Goal: Task Accomplishment & Management: Complete application form

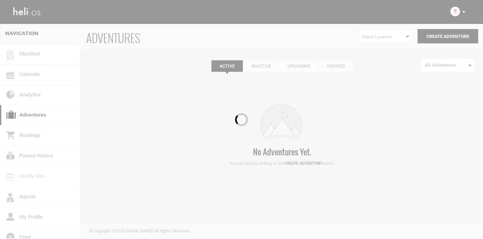
click at [461, 11] on div at bounding box center [241, 119] width 483 height 239
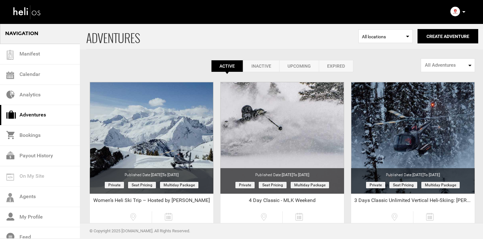
click at [464, 11] on p at bounding box center [464, 11] width 4 height 7
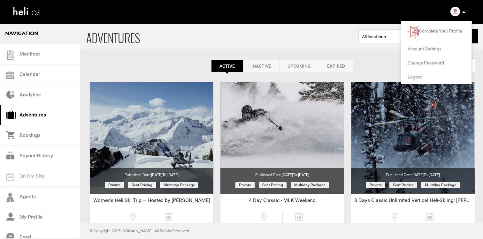
click at [417, 81] on li "Logout" at bounding box center [436, 77] width 70 height 14
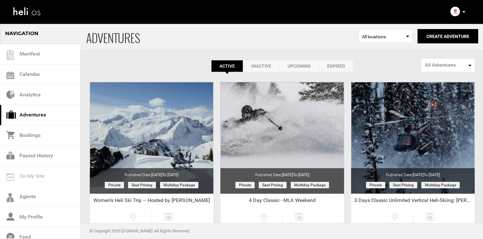
click at [464, 11] on icon at bounding box center [463, 12] width 3 height 2
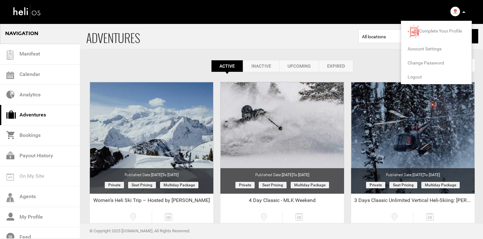
click at [419, 75] on span "Logout" at bounding box center [415, 76] width 14 height 5
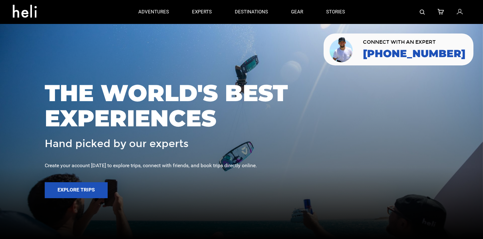
click at [457, 11] on icon at bounding box center [460, 12] width 6 height 8
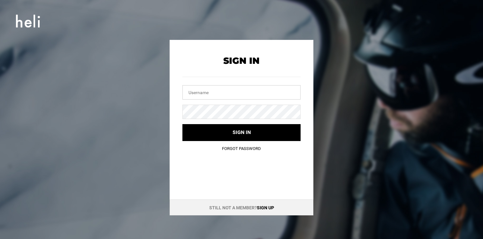
click at [261, 95] on input "text" at bounding box center [241, 92] width 118 height 14
type input "team@heli.life"
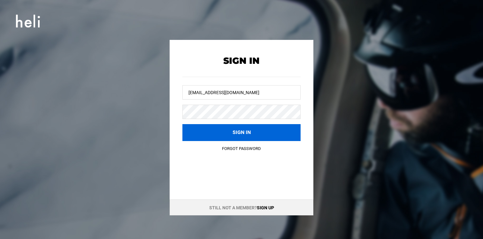
click at [253, 126] on button "Sign in" at bounding box center [241, 132] width 118 height 17
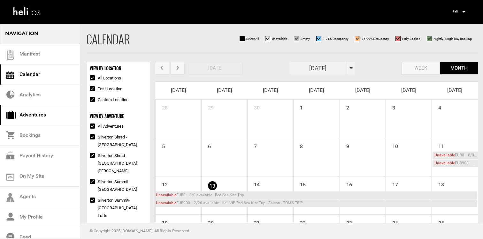
click at [65, 116] on link "Adventures" at bounding box center [40, 115] width 80 height 20
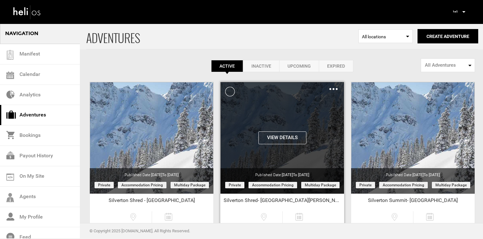
click at [332, 88] on div "Clone De-Activate Share Delete" at bounding box center [333, 88] width 8 height 7
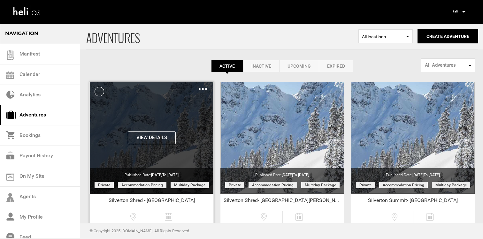
click at [203, 89] on img at bounding box center [203, 89] width 8 height 2
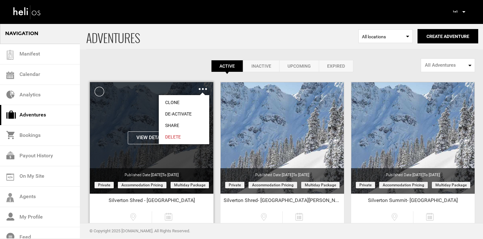
click at [198, 99] on link "Clone" at bounding box center [184, 103] width 50 height 12
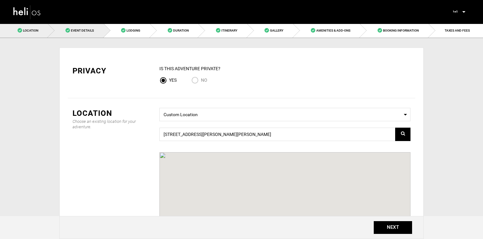
click at [93, 34] on link "Event Details" at bounding box center [76, 30] width 56 height 14
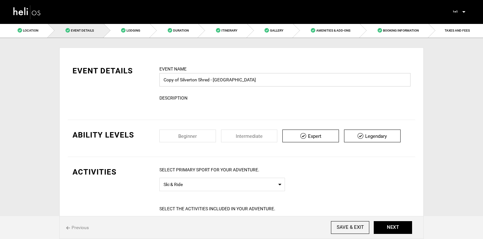
drag, startPoint x: 180, startPoint y: 81, endPoint x: 161, endPoint y: 81, distance: 19.2
click at [161, 81] on input "Copy of Silverton Shred - [GEOGRAPHIC_DATA]" at bounding box center [284, 79] width 251 height 13
type input "Silverton Shred - [GEOGRAPHIC_DATA]"
click at [144, 84] on div "EVENT DETAILS Event Name Silverton Shred - Altus Lodge Event name can not be le…" at bounding box center [242, 87] width 348 height 45
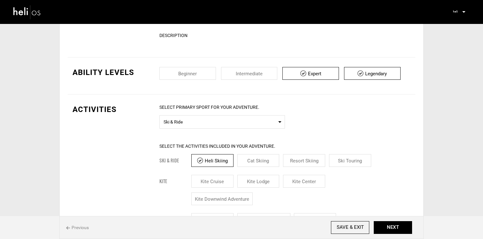
scroll to position [60, 0]
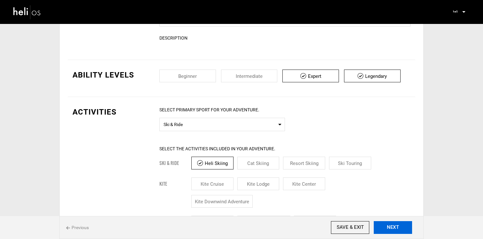
click at [395, 226] on button "NEXT" at bounding box center [393, 227] width 38 height 13
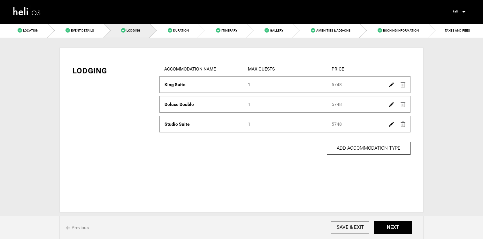
click at [87, 227] on span "Previous" at bounding box center [77, 228] width 23 height 6
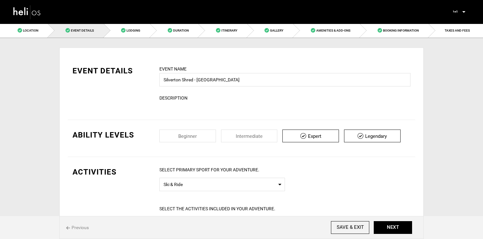
click at [244, 68] on div "Event Name Silverton Shred - Altus Lodge Event name can not be less than 3 char…" at bounding box center [284, 75] width 251 height 21
click at [134, 34] on link "Lodging" at bounding box center [127, 30] width 46 height 14
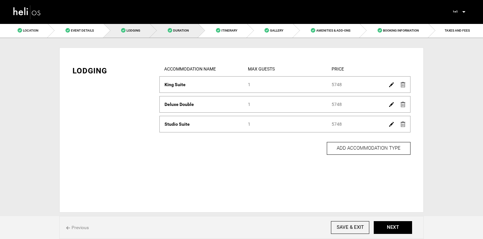
click at [178, 35] on link "Duration" at bounding box center [174, 30] width 48 height 14
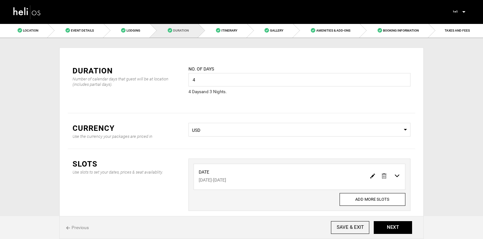
scroll to position [37, 0]
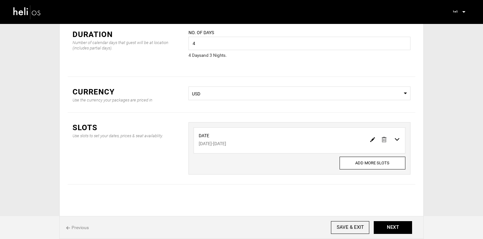
click at [230, 29] on div "No. of days 4 Please enter a valid value. 4 Day s and 3 Night s ." at bounding box center [299, 44] width 222 height 30
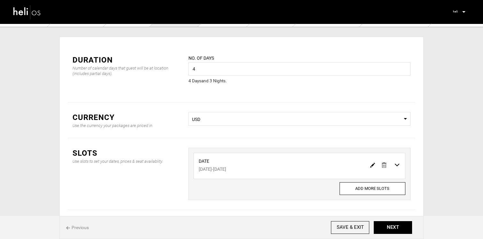
scroll to position [0, 0]
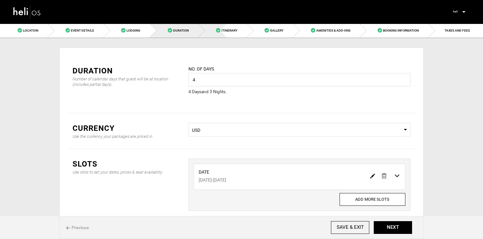
click at [220, 36] on link "Itinerary" at bounding box center [222, 30] width 49 height 14
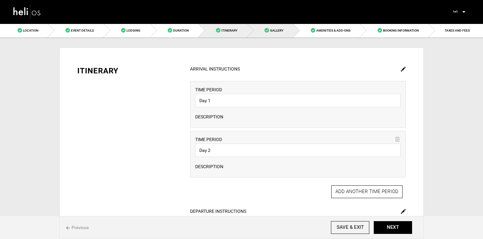
click at [274, 36] on link "Gallery" at bounding box center [270, 30] width 46 height 14
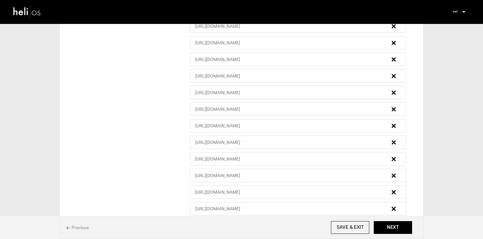
scroll to position [1431, 0]
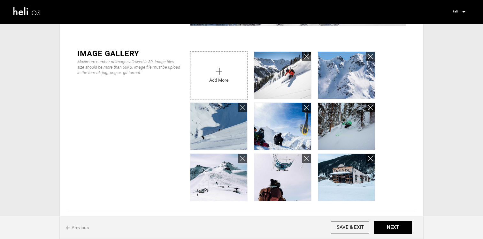
scroll to position [0, 0]
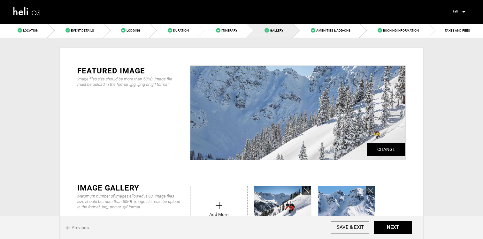
click at [22, 3] on link at bounding box center [27, 11] width 38 height 23
click at [27, 13] on img at bounding box center [27, 12] width 29 height 17
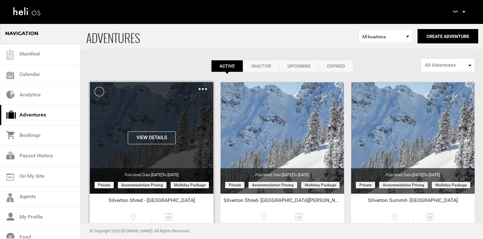
click at [206, 88] on img at bounding box center [203, 89] width 8 height 2
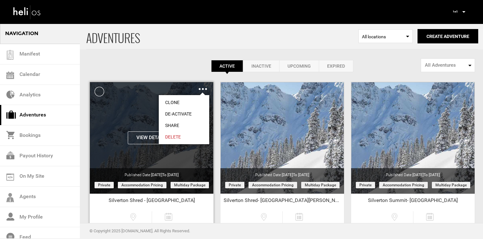
click at [196, 100] on link "Clone" at bounding box center [184, 103] width 50 height 12
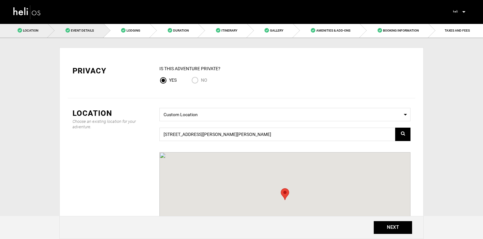
click at [85, 33] on link "Event Details" at bounding box center [76, 30] width 56 height 14
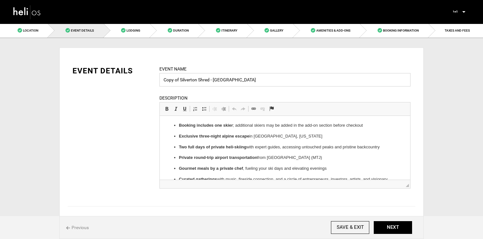
drag, startPoint x: 180, startPoint y: 81, endPoint x: 157, endPoint y: 81, distance: 23.6
click at [157, 81] on div "Event Name Copy of Silverton Shred - Altus Lodge Event name can not be less tha…" at bounding box center [285, 130] width 261 height 131
drag, startPoint x: 231, startPoint y: 79, endPoint x: 197, endPoint y: 79, distance: 33.5
click at [197, 79] on input "Silverton Shred - [GEOGRAPHIC_DATA]" at bounding box center [284, 79] width 251 height 13
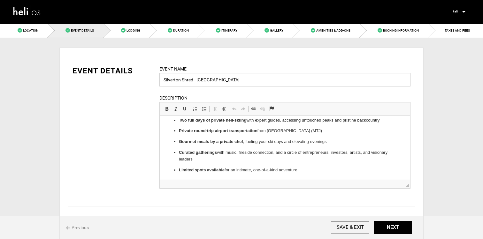
scroll to position [1, 0]
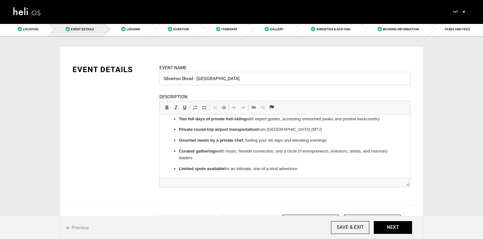
click at [197, 80] on input "Silverton Shred - Imperial Hotel" at bounding box center [284, 78] width 251 height 13
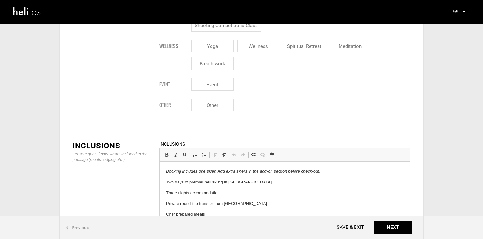
scroll to position [721, 0]
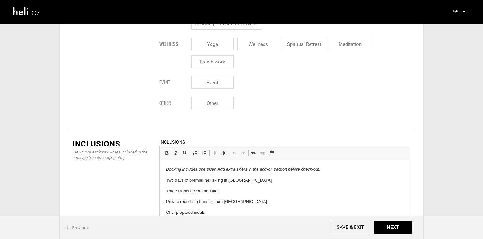
type input "Silverton Shred - [GEOGRAPHIC_DATA]"
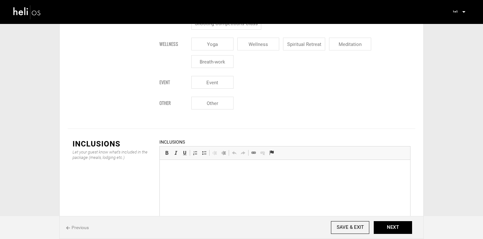
click at [194, 160] on html at bounding box center [285, 160] width 250 height 0
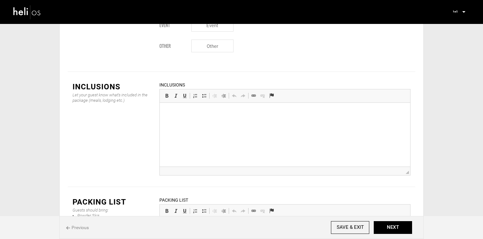
scroll to position [830, 0]
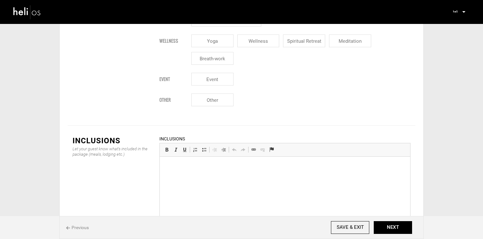
click at [198, 157] on html at bounding box center [285, 157] width 250 height 0
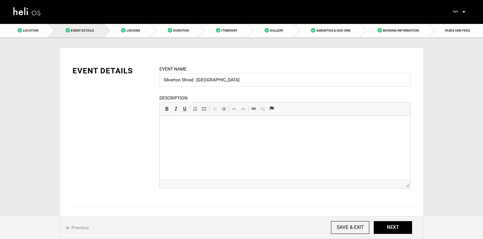
scroll to position [0, 0]
click at [205, 116] on html at bounding box center [285, 116] width 250 height 0
click at [187, 116] on html at bounding box center [285, 116] width 250 height 0
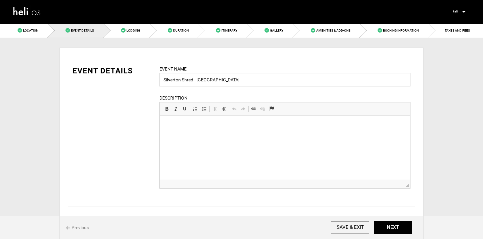
click at [187, 116] on html at bounding box center [285, 116] width 250 height 0
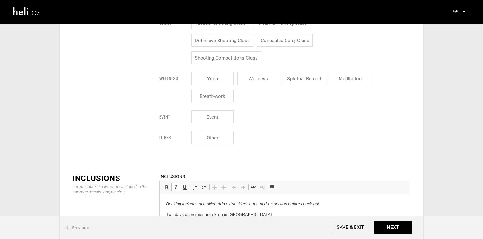
scroll to position [699, 0]
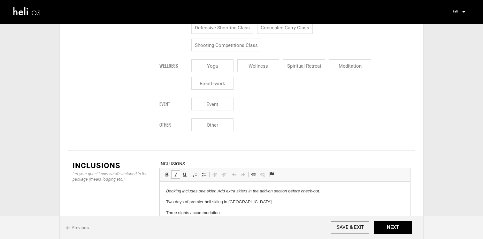
click at [281, 214] on p "Three nights accommodation" at bounding box center [285, 213] width 238 height 7
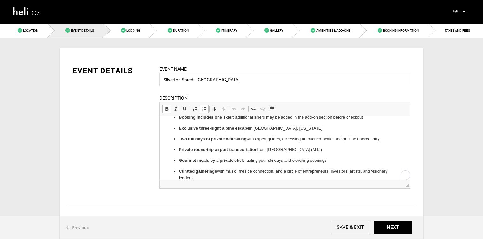
scroll to position [10, 0]
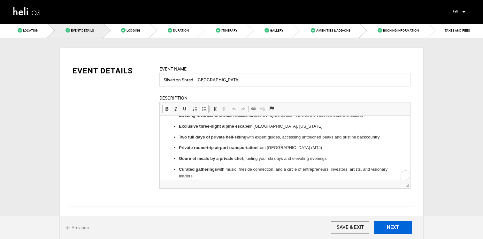
click at [387, 230] on button "NEXT" at bounding box center [393, 227] width 38 height 13
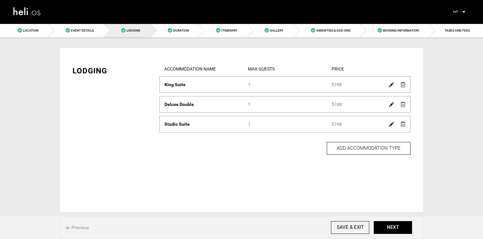
click at [392, 127] on img at bounding box center [391, 124] width 5 height 5
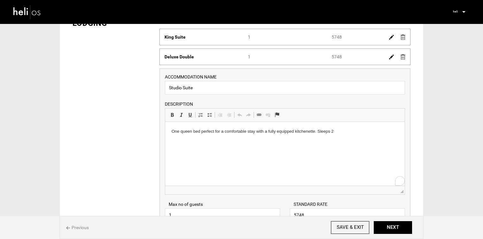
click at [226, 140] on html "One queen bed perfect for a comfortable stay with a fully equipped kitchenette.…" at bounding box center [285, 131] width 240 height 19
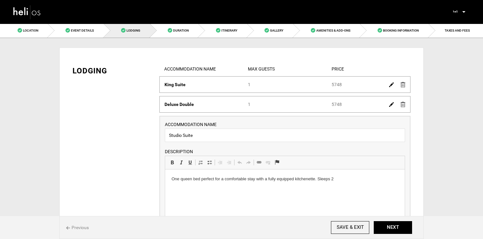
click at [236, 105] on div "Accommodation Name Deluxe Double" at bounding box center [201, 104] width 83 height 6
click at [178, 35] on link "Duration" at bounding box center [174, 30] width 48 height 14
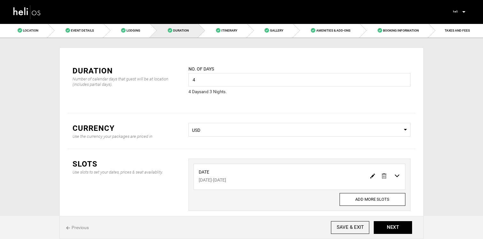
click at [226, 39] on div "Privacy IS this Adventure Private? Yes No Location Choose an existing location …" at bounding box center [241, 145] width 364 height 215
click at [226, 36] on link "Itinerary" at bounding box center [222, 30] width 49 height 14
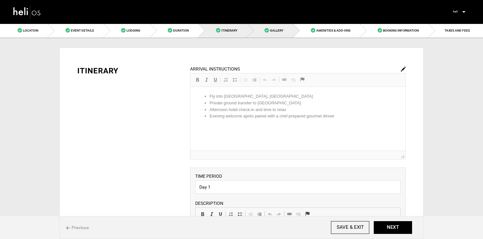
click at [269, 32] on link "Gallery" at bounding box center [270, 30] width 46 height 14
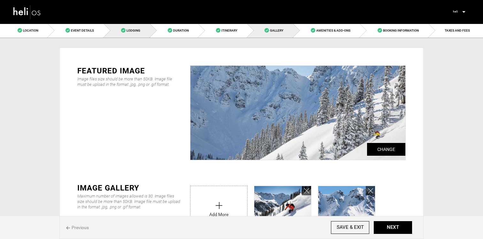
click at [131, 36] on link "Lodging" at bounding box center [127, 30] width 46 height 14
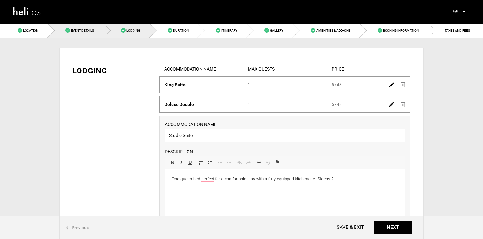
click at [89, 35] on link "Event Details" at bounding box center [76, 30] width 56 height 14
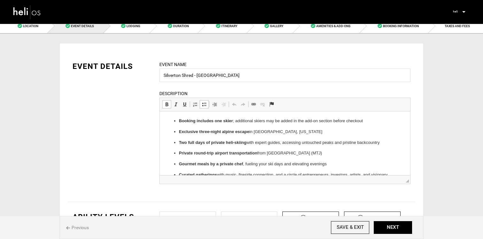
click at [224, 125] on ul "Booking includes one skier ; additional skiers may be added in the add-on secti…" at bounding box center [285, 157] width 238 height 78
click at [237, 121] on p "Booking includes one skier ; additional skiers may be added in the add-on secti…" at bounding box center [285, 121] width 212 height 7
click at [265, 135] on ul "Booking includes one skier ; additional skiers may be added in the add-on secti…" at bounding box center [285, 157] width 238 height 78
drag, startPoint x: 308, startPoint y: 167, endPoint x: 165, endPoint y: 109, distance: 154.4
click at [165, 111] on html "Booking includes one skier ; additional skiers may be added in the add-on secti…" at bounding box center [285, 156] width 250 height 91
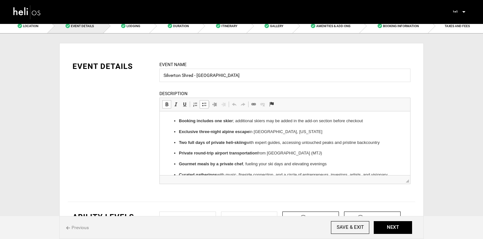
copy ul "Booking includes one skier ; additional skiers may be added in the add-on secti…"
click at [122, 155] on div "EVENT DETAILS Event Name Silverton Shred - Grand Imperial Hotel Event name can …" at bounding box center [242, 126] width 348 height 131
click at [222, 172] on p "Curated gatherings with music, fireside connection, and a circle of entrepreneu…" at bounding box center [285, 178] width 212 height 13
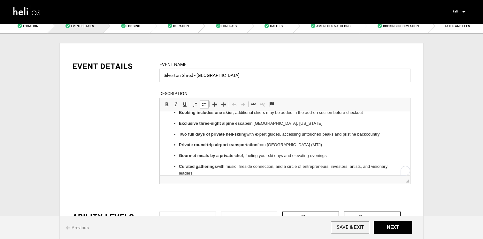
scroll to position [9, 0]
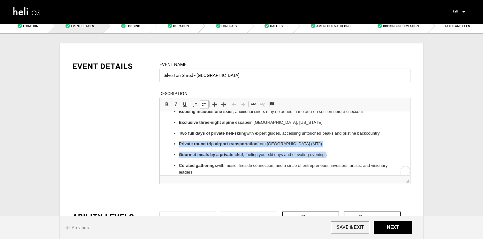
drag, startPoint x: 335, startPoint y: 156, endPoint x: 175, endPoint y: 145, distance: 161.1
click at [175, 145] on ul "Booking includes one skier ; additional skiers may be added in the add-on secti…" at bounding box center [285, 148] width 238 height 78
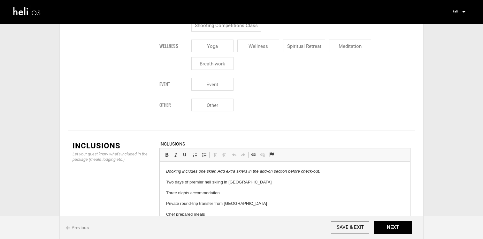
scroll to position [722, 0]
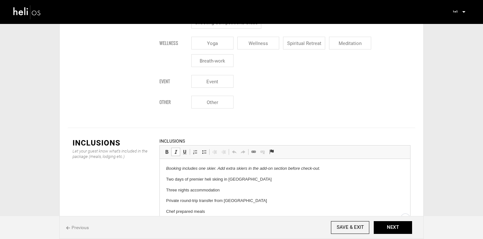
click at [285, 178] on p "Two days of premier heli skiing in [GEOGRAPHIC_DATA]" at bounding box center [285, 179] width 238 height 7
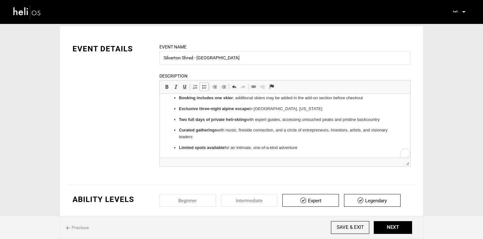
scroll to position [0, 0]
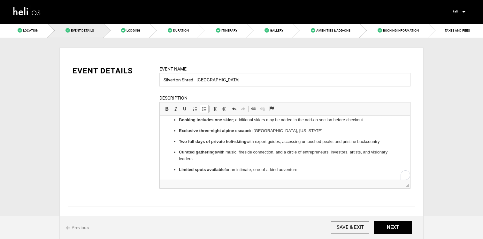
click at [216, 131] on strong "Exclusive three-night alpine escape" at bounding box center [214, 130] width 70 height 5
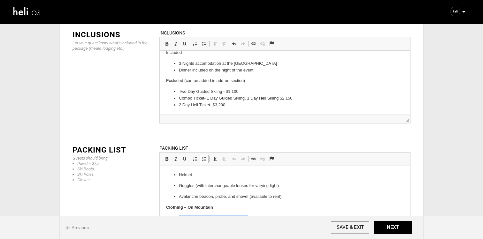
click at [169, 214] on body "Ski & Snow Gear Skis/snowboard Ski boots / snowboard boots Poles Helmet Goggles…" at bounding box center [285, 240] width 238 height 223
click at [202, 157] on span at bounding box center [204, 159] width 5 height 5
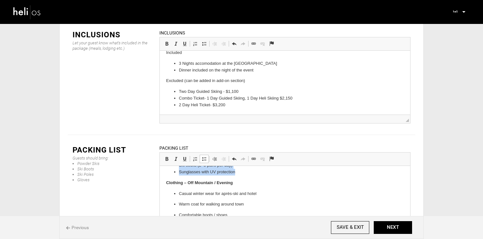
scroll to position [142, 0]
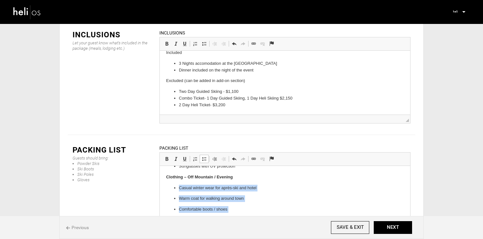
drag, startPoint x: 261, startPoint y: 221, endPoint x: 173, endPoint y: 188, distance: 93.9
click at [173, 188] on ul "Casual winter wear for après-ski and hotel Warm coat for walking around town Co…" at bounding box center [285, 204] width 238 height 39
click at [205, 157] on span at bounding box center [204, 159] width 5 height 5
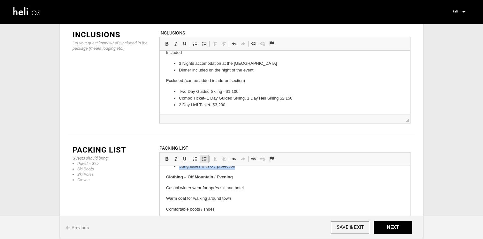
click at [205, 157] on span at bounding box center [204, 159] width 5 height 5
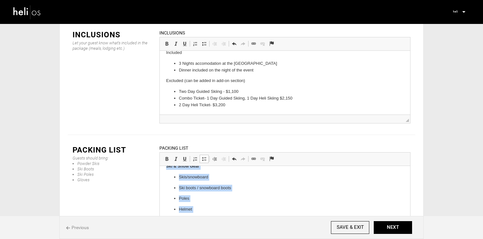
scroll to position [0, 0]
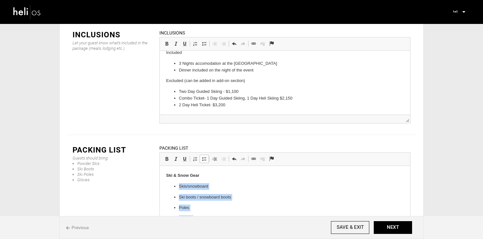
drag, startPoint x: 287, startPoint y: 208, endPoint x: 170, endPoint y: 185, distance: 119.0
click at [170, 185] on ul "Skis/snowboard Ski boots / snowboard boots Poles Helmet Goggles (with interchan…" at bounding box center [285, 213] width 238 height 61
click at [203, 157] on span at bounding box center [204, 159] width 5 height 5
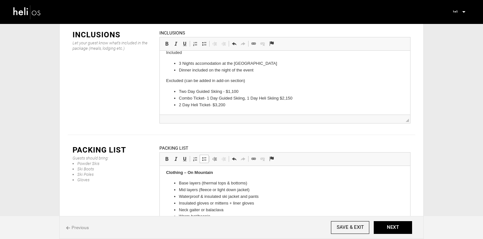
scroll to position [109, 0]
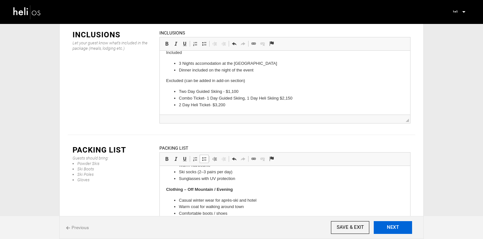
click at [390, 225] on button "NEXT" at bounding box center [393, 227] width 38 height 13
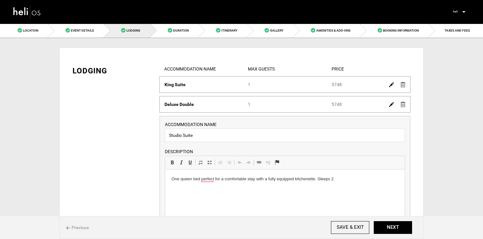
click at [214, 128] on div "ACCOMMODATION NAME Studio Suite Please enter Accommodation Name. DESCRIPTION Ri…" at bounding box center [285, 181] width 240 height 121
click at [214, 137] on input "Studio Suite" at bounding box center [285, 135] width 240 height 13
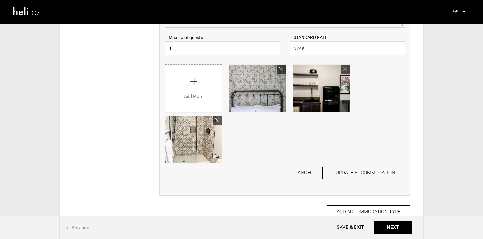
scroll to position [219, 0]
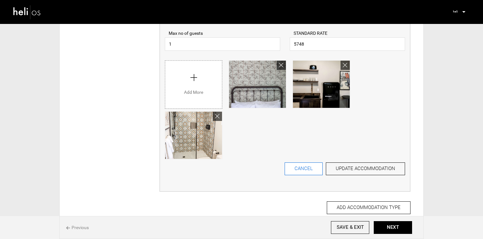
click at [310, 171] on button "CANCEL" at bounding box center [304, 169] width 38 height 13
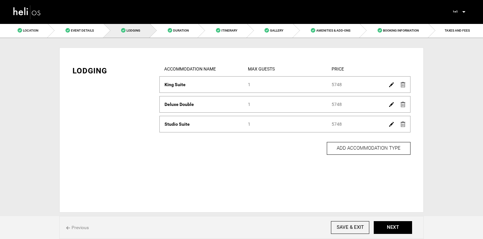
scroll to position [0, 0]
click at [405, 126] on img at bounding box center [403, 124] width 5 height 5
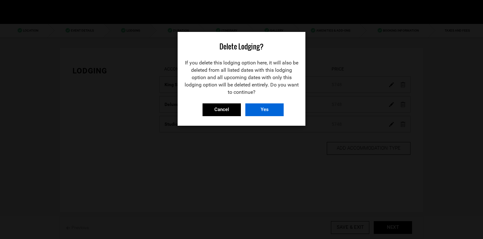
click at [279, 109] on input "Yes" at bounding box center [264, 110] width 38 height 13
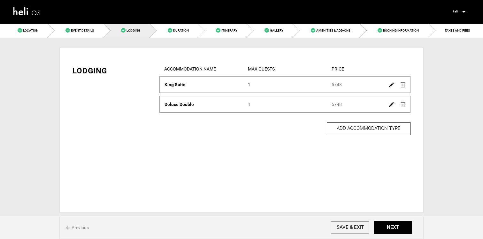
click at [403, 105] on img at bounding box center [403, 104] width 5 height 5
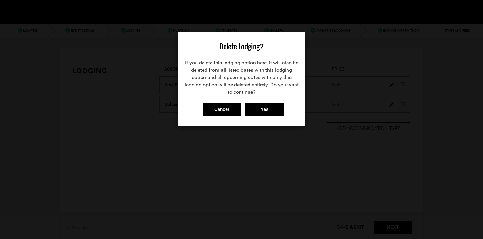
click at [285, 111] on div "Cancel Yes" at bounding box center [242, 110] width 128 height 13
click at [270, 111] on input "Yes" at bounding box center [264, 110] width 38 height 13
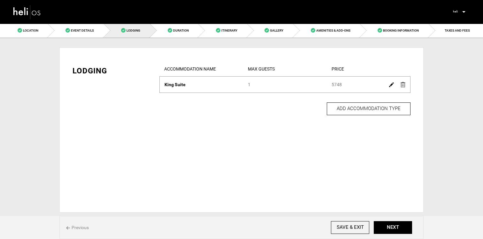
click at [392, 87] on img at bounding box center [391, 84] width 5 height 5
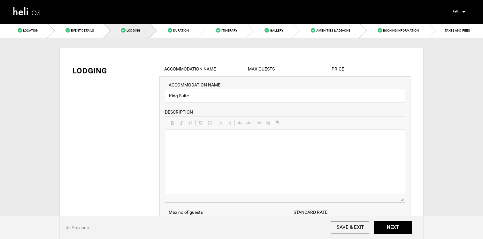
click at [242, 101] on input "King Suite" at bounding box center [285, 95] width 240 height 13
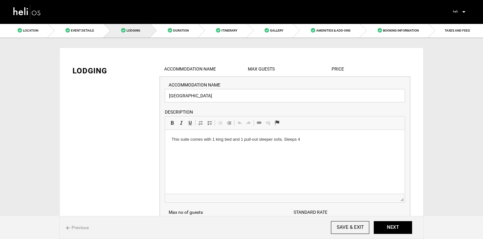
type input "[GEOGRAPHIC_DATA]"
click at [240, 149] on html "This suite comes with 1 king bed and 1 pull-out sleeper sofa. Sleeps 4" at bounding box center [285, 139] width 240 height 19
drag, startPoint x: 321, startPoint y: 138, endPoint x: 182, endPoint y: 139, distance: 139.0
click at [182, 140] on p "This suite comes with 1 king bed and 1 pull-out sleeper sofa. Sleeps 4" at bounding box center [285, 139] width 227 height 7
click at [212, 150] on html at bounding box center [285, 139] width 240 height 19
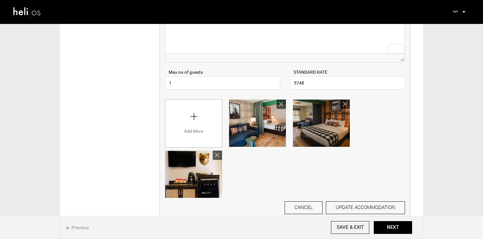
scroll to position [145, 0]
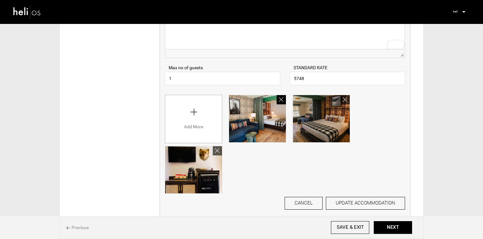
click at [281, 100] on icon at bounding box center [281, 99] width 4 height 6
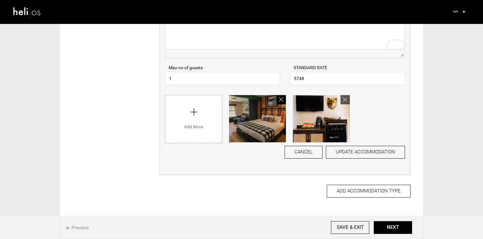
click at [281, 100] on icon at bounding box center [281, 99] width 4 height 6
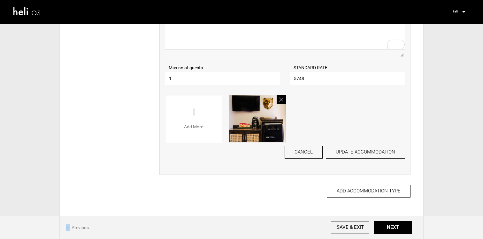
click at [281, 100] on icon at bounding box center [281, 99] width 4 height 6
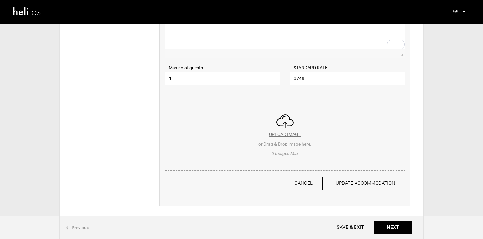
click at [342, 75] on input "5748" at bounding box center [347, 78] width 115 height 13
type input "620"
click at [267, 135] on input "file" at bounding box center [285, 130] width 240 height 77
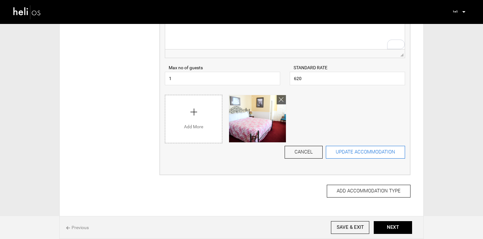
click at [370, 156] on button "UPDATE ACCOMMODATION" at bounding box center [365, 152] width 79 height 13
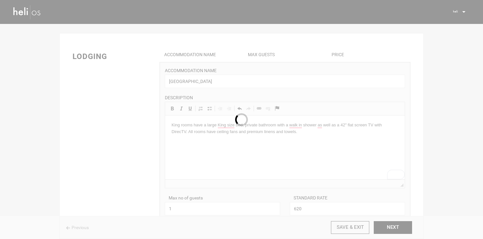
scroll to position [0, 0]
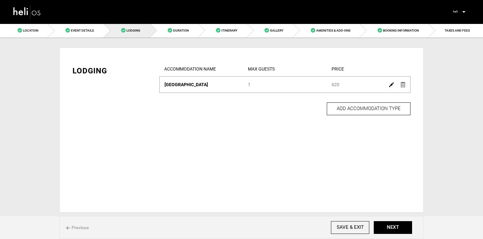
click at [357, 117] on div "ADD ACCOMMODATION TYPE" at bounding box center [284, 112] width 251 height 26
click at [357, 114] on button "ADD ACCOMMODATION TYPE" at bounding box center [369, 109] width 84 height 13
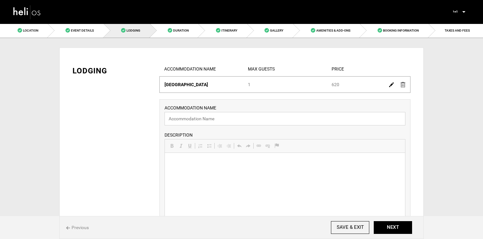
click at [291, 125] on input "text" at bounding box center [285, 118] width 241 height 13
type input "S"
type input "Twin Room"
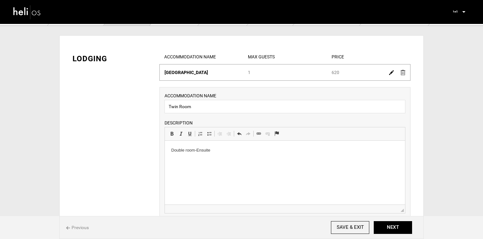
scroll to position [18, 0]
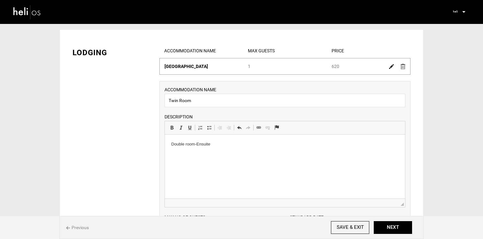
click at [249, 146] on p "Double room-Ensuite" at bounding box center [284, 144] width 227 height 7
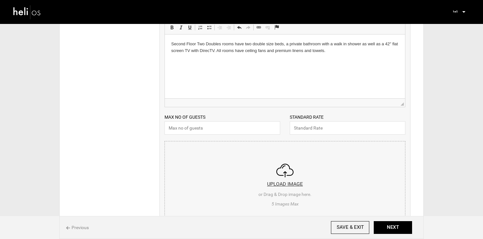
scroll to position [130, 0]
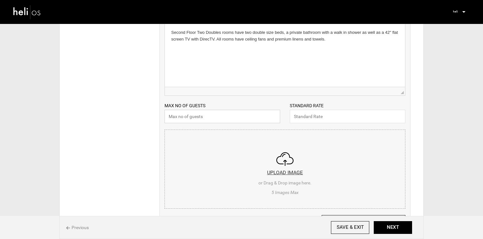
click at [228, 115] on input "text" at bounding box center [223, 116] width 116 height 13
type input "1"
click at [325, 119] on input "text" at bounding box center [348, 116] width 116 height 13
type input "620"
click at [315, 173] on input "file" at bounding box center [285, 168] width 240 height 77
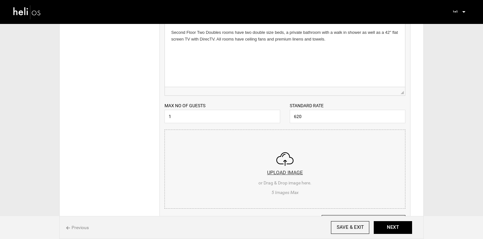
click at [272, 205] on input "file" at bounding box center [285, 168] width 240 height 77
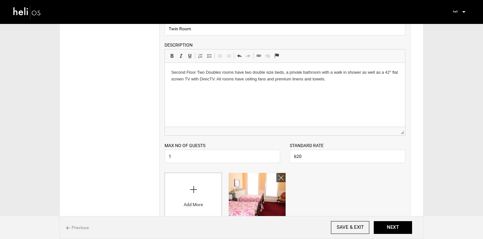
scroll to position [78, 0]
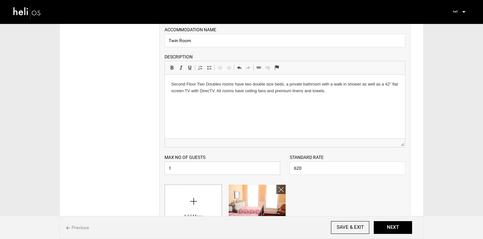
click at [194, 175] on input "1" at bounding box center [223, 168] width 116 height 13
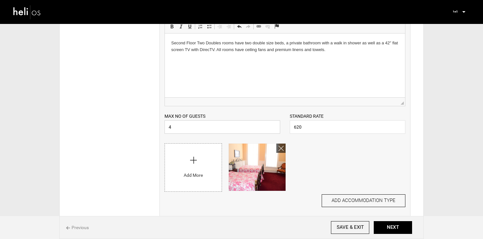
scroll to position [142, 0]
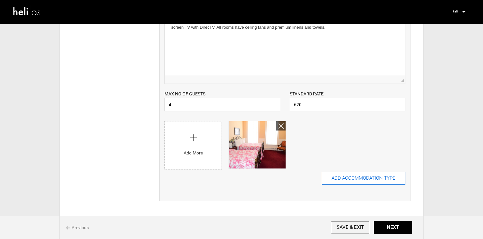
type input "4"
click at [378, 183] on button "ADD ACCOMMODATION TYPE" at bounding box center [364, 178] width 84 height 13
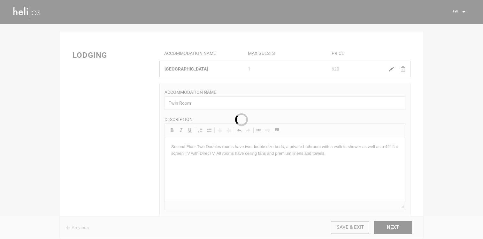
scroll to position [0, 0]
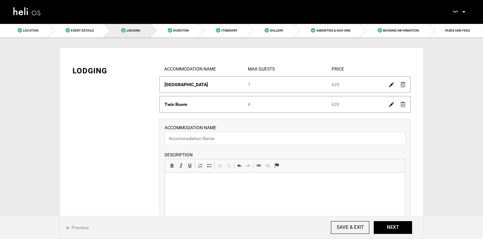
click at [393, 86] on img at bounding box center [391, 84] width 5 height 5
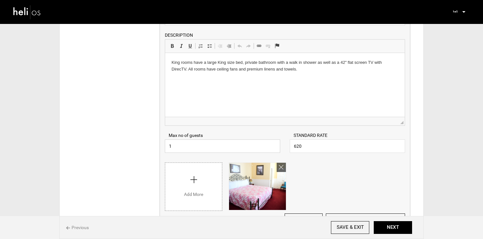
click at [238, 146] on input "1" at bounding box center [222, 146] width 115 height 13
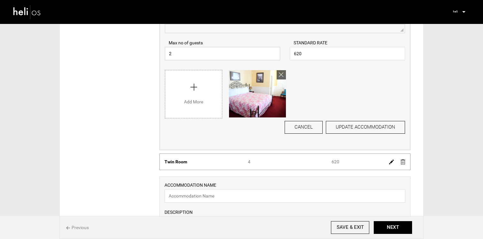
scroll to position [174, 0]
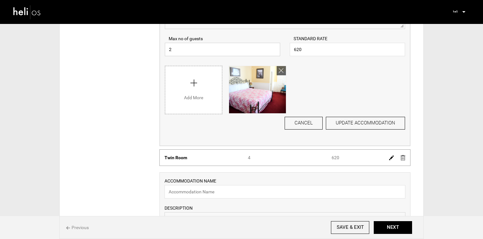
type input "2"
click at [387, 132] on div "ACCOMMODATION NAME King Room Please enter Accommodation Name. DESCRIPTION Rich …" at bounding box center [285, 24] width 250 height 243
click at [383, 127] on button "UPDATE ACCOMMODATION" at bounding box center [365, 123] width 79 height 13
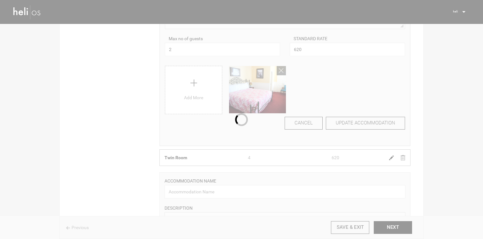
scroll to position [187, 0]
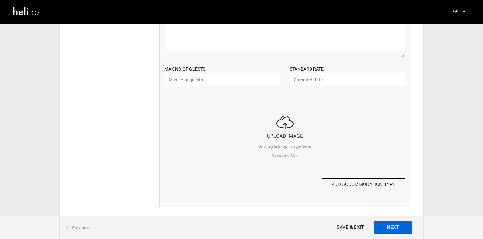
click at [399, 231] on button "NEXT" at bounding box center [393, 227] width 38 height 13
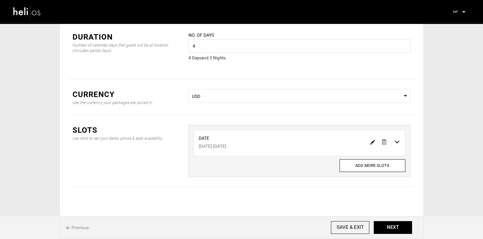
scroll to position [37, 0]
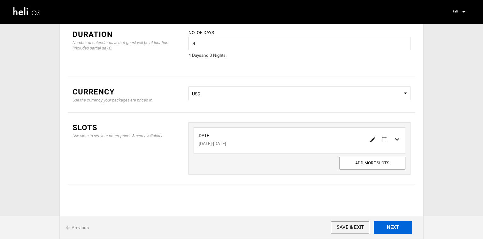
click at [387, 224] on button "NEXT" at bounding box center [393, 227] width 38 height 13
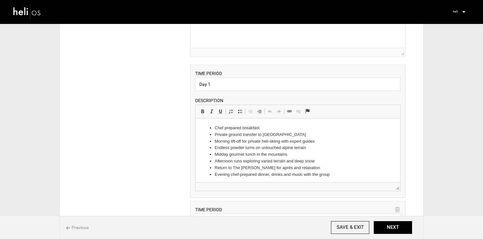
scroll to position [106, 0]
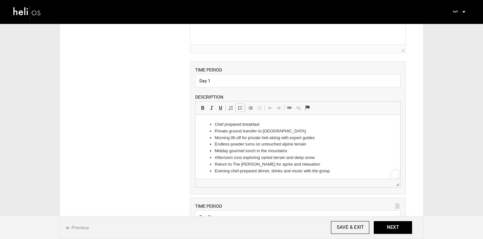
click at [311, 151] on li "Midday gourmet lunch in the mountains" at bounding box center [297, 151] width 166 height 7
click at [261, 124] on li "Chef prepared breakfast" at bounding box center [297, 124] width 166 height 7
drag, startPoint x: 261, startPoint y: 124, endPoint x: 218, endPoint y: 122, distance: 42.5
click at [218, 122] on li "Chef prepared breakfast" at bounding box center [297, 124] width 166 height 7
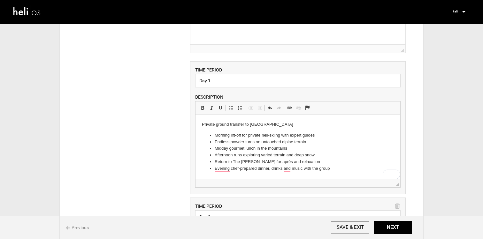
drag, startPoint x: 292, startPoint y: 127, endPoint x: 186, endPoint y: 125, distance: 106.4
click at [195, 125] on html "Private ground transfer to [GEOGRAPHIC_DATA] Ski Area Morning lift-off for priv…" at bounding box center [297, 147] width 205 height 64
click at [210, 129] on body "Morning lift-off for private heli-skiing with expert guides Endless powder turn…" at bounding box center [298, 146] width 192 height 51
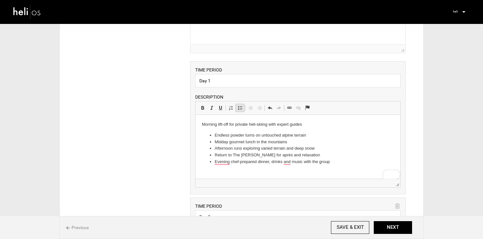
click at [242, 111] on link "Insert/Remove Bulleted List" at bounding box center [239, 108] width 9 height 8
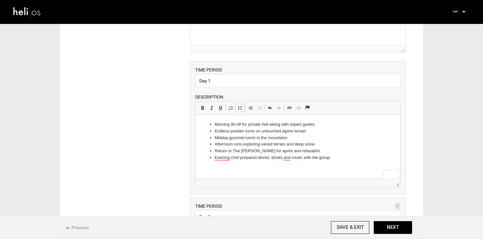
click at [257, 141] on li "Midday gourmet lunch in the mountains" at bounding box center [297, 138] width 166 height 7
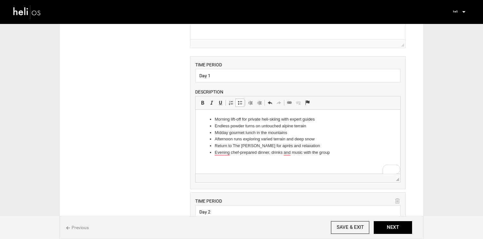
scroll to position [113, 0]
click at [294, 130] on li "Midday gourmet lunch in the mountains" at bounding box center [297, 131] width 166 height 7
click at [305, 140] on li "Afternoon runs exploring varied terrain and deep snow" at bounding box center [297, 138] width 166 height 7
click at [318, 137] on li "Afternoon runs exploring varied terrain and deep snow" at bounding box center [297, 138] width 166 height 7
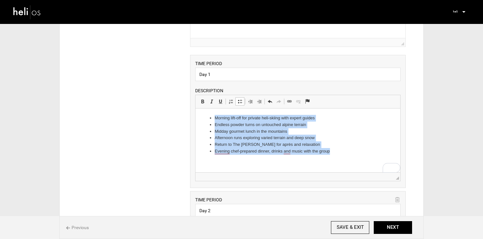
drag, startPoint x: 337, startPoint y: 150, endPoint x: 201, endPoint y: 113, distance: 141.3
click at [200, 113] on html "Morning lift-off for private heli-skiing with expert guides Endless powder turn…" at bounding box center [297, 135] width 205 height 53
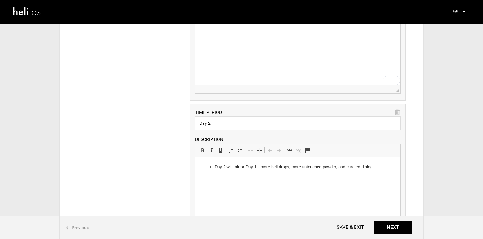
scroll to position [208, 0]
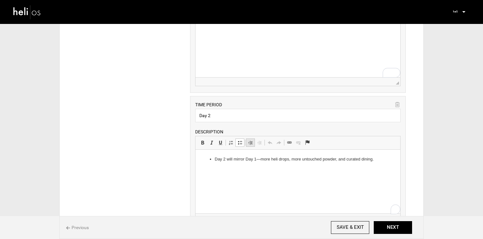
click at [246, 169] on html "Day 2 will mirror Day 1—more heli drops, more untouched powder, and curated din…" at bounding box center [297, 159] width 205 height 19
drag, startPoint x: 380, startPoint y: 160, endPoint x: 184, endPoint y: 168, distance: 197.0
click at [195, 168] on html "Day 2 will mirror Day 1—more heli drops, more untouched powder, and curated din…" at bounding box center [297, 159] width 205 height 19
click at [296, 169] on html "Day 2 will mirror Day 1—more heli drops, more untouched powder, and curated din…" at bounding box center [297, 159] width 205 height 19
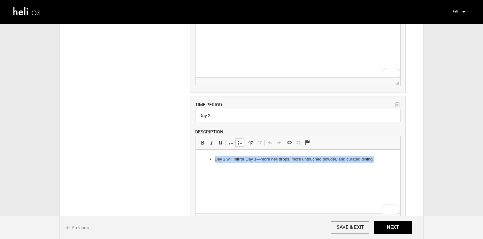
click at [296, 169] on html "Day 2 will mirror Day 1—more heli drops, more untouched powder, and curated din…" at bounding box center [297, 159] width 205 height 19
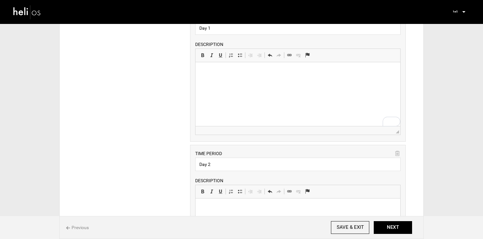
scroll to position [150, 0]
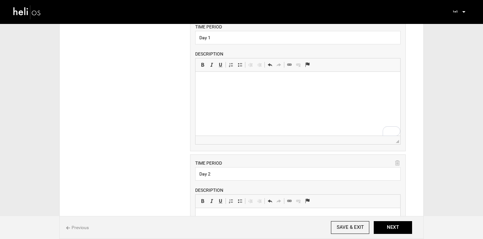
click at [251, 91] on html at bounding box center [297, 81] width 205 height 19
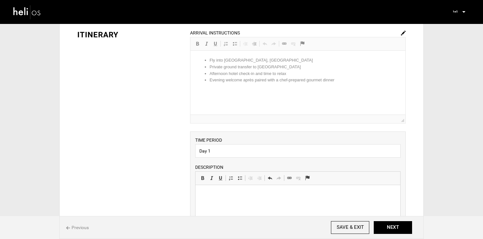
scroll to position [31, 0]
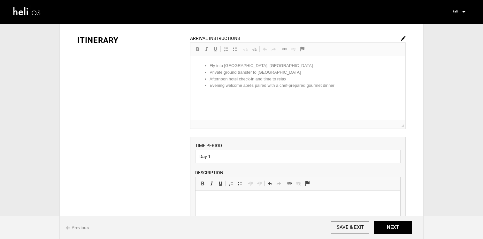
click at [403, 38] on img at bounding box center [403, 38] width 5 height 5
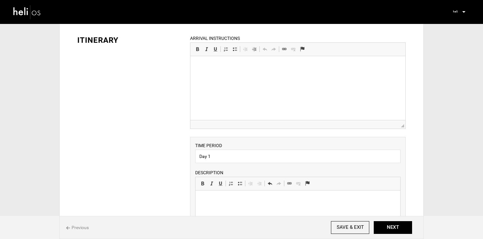
click at [281, 56] on html at bounding box center [297, 56] width 215 height 0
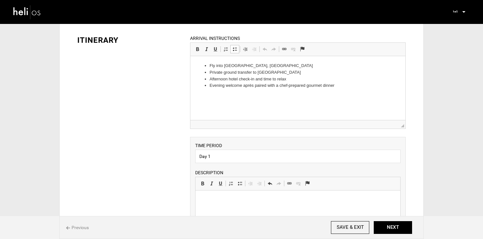
click at [284, 79] on li "Afternoon hotel check-in and time to relax" at bounding box center [297, 79] width 177 height 7
drag, startPoint x: 275, startPoint y: 72, endPoint x: 212, endPoint y: 70, distance: 63.3
click at [212, 70] on li "Private ground transfer to [GEOGRAPHIC_DATA]" at bounding box center [297, 72] width 177 height 7
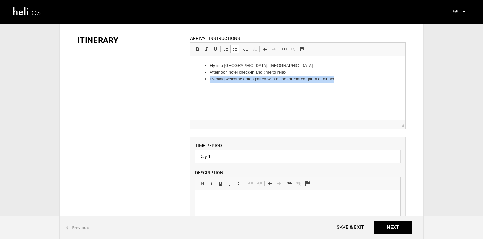
drag, startPoint x: 338, startPoint y: 80, endPoint x: 197, endPoint y: 80, distance: 140.9
click at [197, 80] on ul "Fly into [GEOGRAPHIC_DATA], [GEOGRAPHIC_DATA] Afternoon hotel check-in and time…" at bounding box center [297, 73] width 202 height 20
click at [230, 82] on html "Fly into [GEOGRAPHIC_DATA], [GEOGRAPHIC_DATA] Afternoon hotel check-in and time…" at bounding box center [297, 69] width 215 height 26
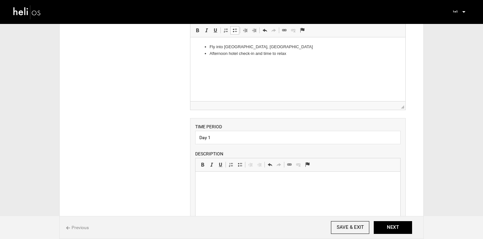
scroll to position [57, 0]
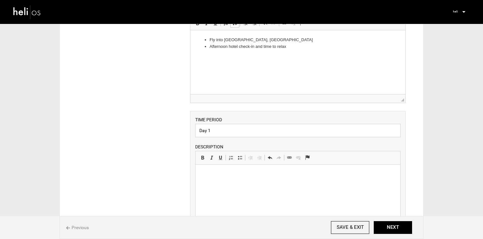
click at [230, 128] on input "Day 1" at bounding box center [297, 130] width 205 height 13
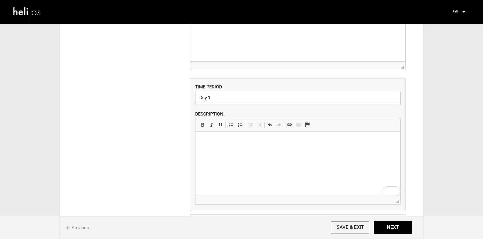
scroll to position [130, 0]
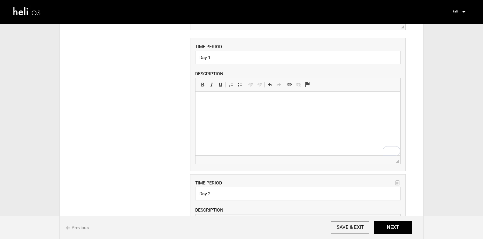
click at [226, 111] on html at bounding box center [297, 101] width 205 height 19
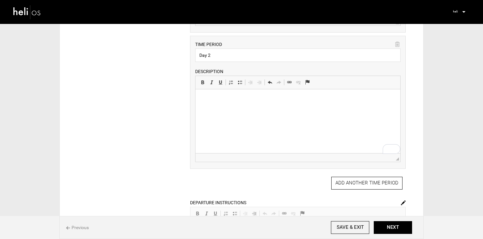
click at [341, 109] on html at bounding box center [297, 98] width 205 height 19
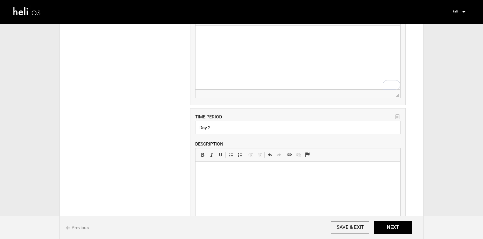
scroll to position [189, 0]
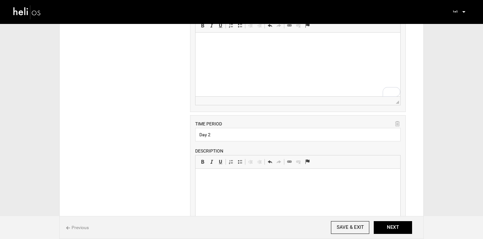
click at [303, 52] on html at bounding box center [297, 42] width 205 height 19
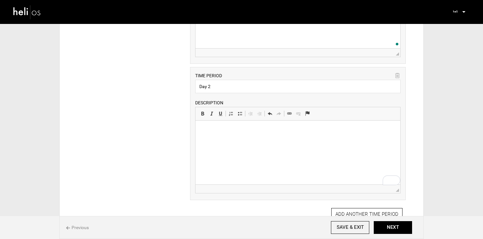
scroll to position [295, 0]
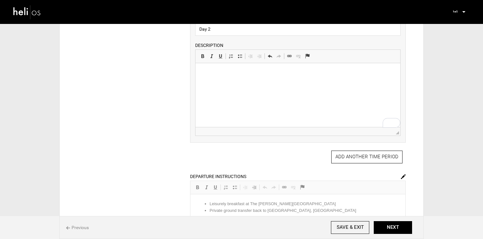
click at [272, 83] on html at bounding box center [297, 72] width 205 height 19
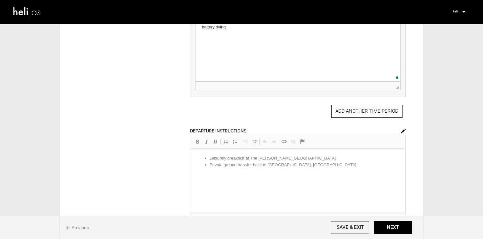
scroll to position [394, 0]
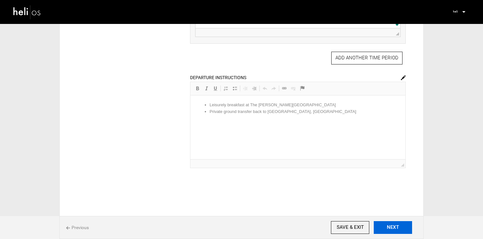
click at [380, 222] on button "NEXT" at bounding box center [393, 227] width 38 height 13
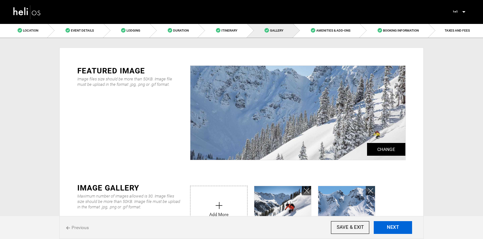
click at [380, 223] on button "NEXT" at bounding box center [393, 227] width 38 height 13
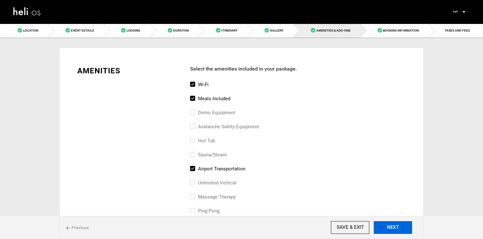
click at [380, 223] on button "NEXT" at bounding box center [393, 227] width 38 height 13
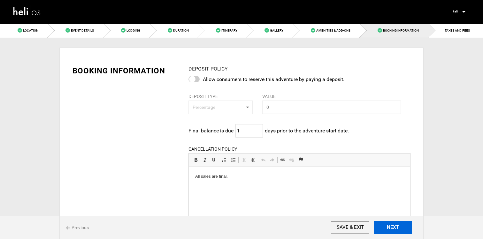
click at [381, 223] on button "NEXT" at bounding box center [393, 227] width 38 height 13
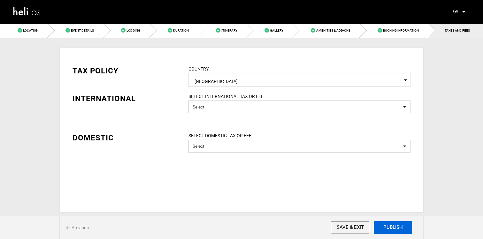
click at [381, 222] on button "PUBLISH" at bounding box center [393, 227] width 38 height 13
type input "[DATE]"
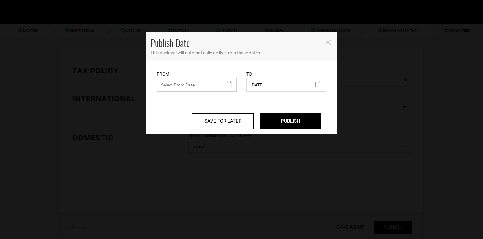
click at [190, 88] on input "text" at bounding box center [197, 84] width 80 height 13
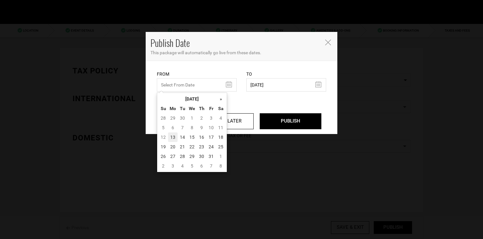
click at [173, 134] on td "13" at bounding box center [173, 138] width 10 height 10
type input "[DATE]"
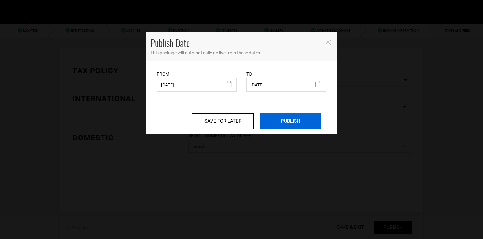
click at [278, 118] on input "PUBLISH" at bounding box center [291, 121] width 62 height 16
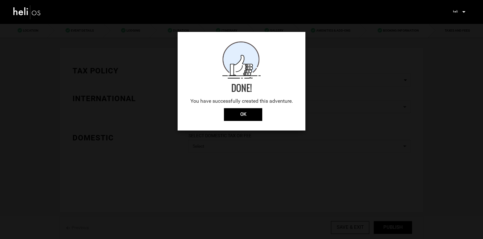
click at [257, 105] on p "You have successfully created this adventure." at bounding box center [241, 101] width 115 height 7
click at [253, 110] on input "OK" at bounding box center [243, 114] width 38 height 13
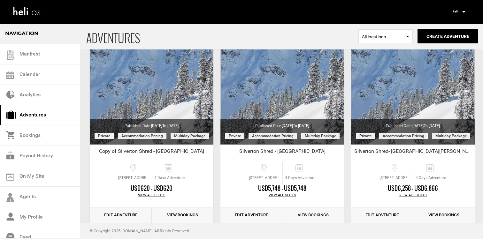
scroll to position [50, 0]
click at [114, 215] on link "Edit Adventure" at bounding box center [121, 215] width 62 height 16
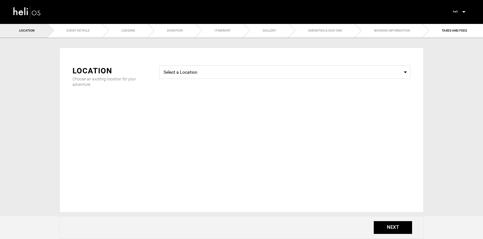
type input "Copy of Silverton Shred - [GEOGRAPHIC_DATA]"
checkbox input "true"
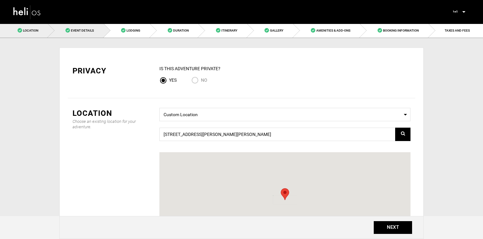
click at [85, 29] on span "Event Details" at bounding box center [82, 31] width 23 height 4
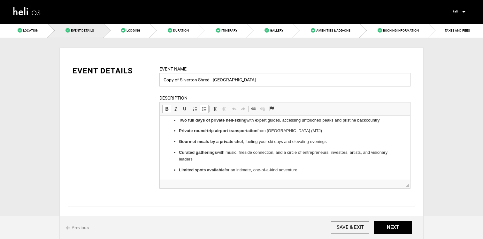
drag, startPoint x: 180, startPoint y: 81, endPoint x: 149, endPoint y: 79, distance: 31.4
click at [149, 79] on div "EVENT DETAILS Event Name Copy of Silverton Shred - [GEOGRAPHIC_DATA] Event name…" at bounding box center [242, 130] width 348 height 131
drag, startPoint x: 232, startPoint y: 81, endPoint x: 196, endPoint y: 80, distance: 36.4
click at [196, 80] on input "Silverton Shred - [GEOGRAPHIC_DATA]" at bounding box center [284, 79] width 251 height 13
type input "Silverton Shred - The [GEOGRAPHIC_DATA]"
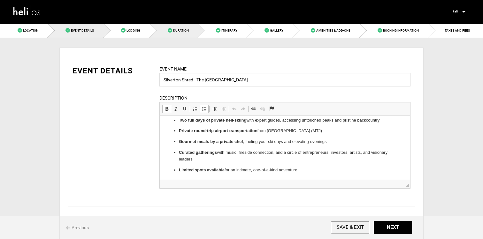
click at [171, 37] on link "Duration" at bounding box center [174, 30] width 48 height 14
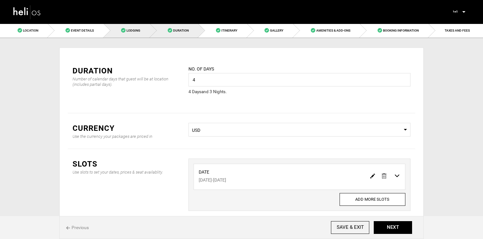
click at [143, 26] on link "Lodging" at bounding box center [127, 30] width 46 height 14
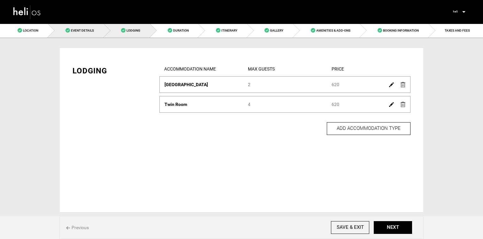
click at [97, 35] on link "Event Details" at bounding box center [76, 30] width 56 height 14
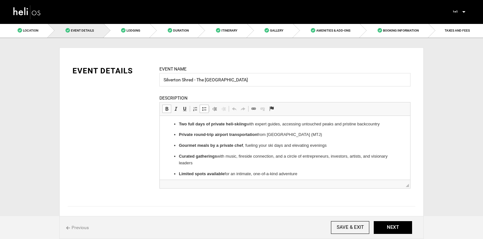
scroll to position [3, 0]
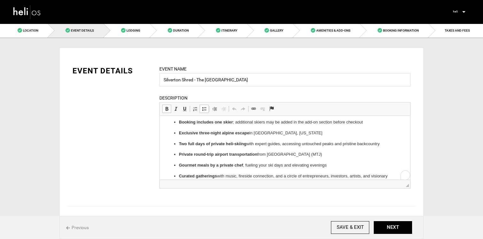
drag, startPoint x: 308, startPoint y: 172, endPoint x: 193, endPoint y: 151, distance: 116.5
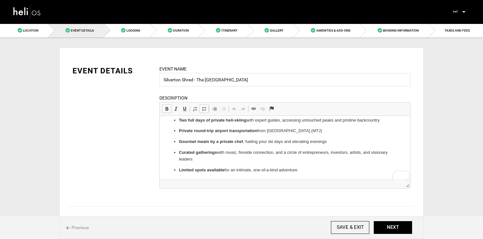
drag, startPoint x: 162, startPoint y: 121, endPoint x: 319, endPoint y: 197, distance: 173.7
click at [319, 180] on html "Booking includes one skier ; additional skiers may be added in the add-on secti…" at bounding box center [285, 134] width 250 height 91
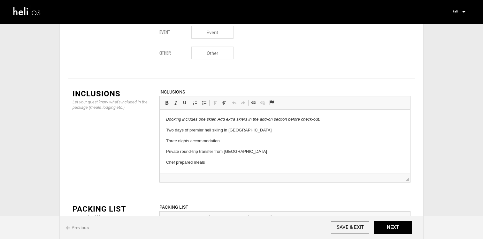
scroll to position [772, 0]
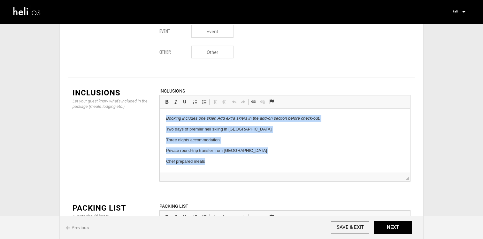
drag, startPoint x: 246, startPoint y: 169, endPoint x: 173, endPoint y: 107, distance: 94.7
click at [173, 109] on html "Booking includes one skier. Add extra skiers in the add-on section before check…" at bounding box center [285, 140] width 250 height 63
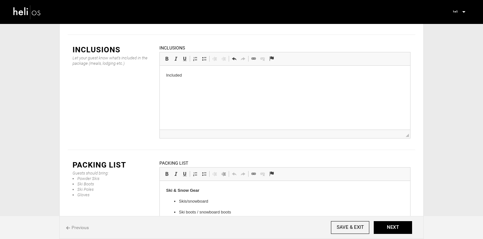
scroll to position [827, 0]
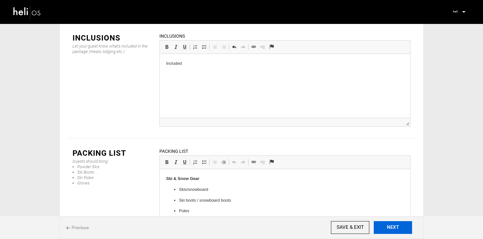
click at [403, 226] on button "NEXT" at bounding box center [393, 227] width 38 height 13
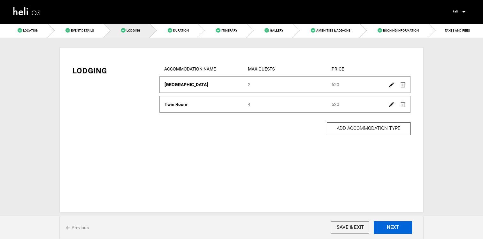
click at [386, 230] on button "NEXT" at bounding box center [393, 227] width 38 height 13
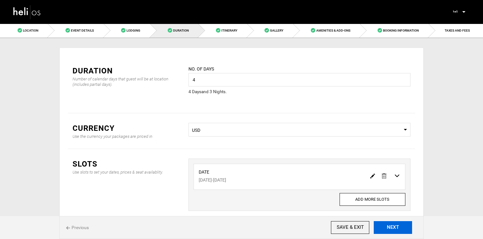
click at [386, 229] on button "NEXT" at bounding box center [393, 227] width 38 height 13
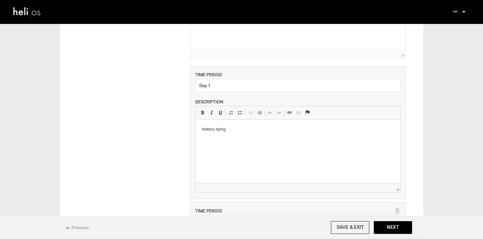
scroll to position [142, 0]
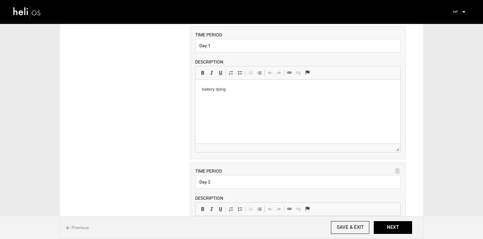
click at [81, 228] on span "Previous" at bounding box center [77, 228] width 23 height 6
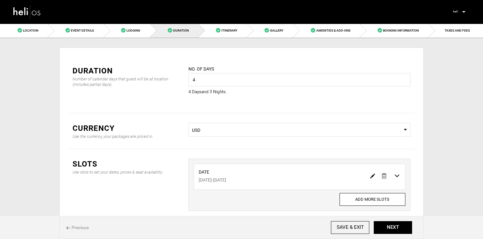
click at [81, 228] on span "Previous" at bounding box center [77, 228] width 23 height 6
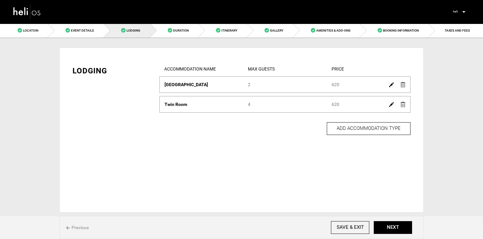
click at [81, 228] on span "Previous" at bounding box center [77, 228] width 23 height 6
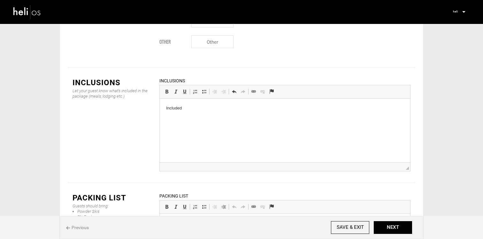
scroll to position [789, 0]
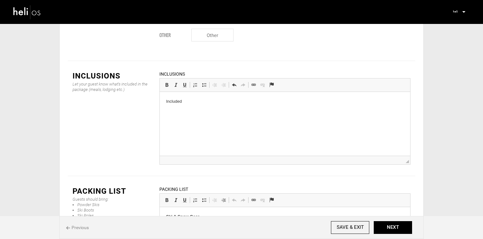
click at [216, 111] on html "Included" at bounding box center [285, 101] width 250 height 19
click at [207, 81] on link "Insert/Remove Bulleted List" at bounding box center [204, 85] width 9 height 8
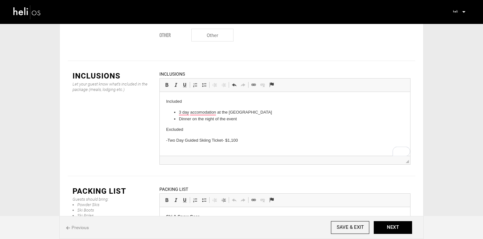
click at [168, 141] on p "- Two Day Guided Skiing Ticket- $1,100" at bounding box center [285, 140] width 238 height 7
click at [245, 145] on html "Included 3 day accomodation at the [GEOGRAPHIC_DATA] on the night of the event …" at bounding box center [285, 121] width 250 height 58
click at [250, 144] on body "Included 3 day accomodation at the [GEOGRAPHIC_DATA] on the night of the event …" at bounding box center [285, 126] width 238 height 57
click at [170, 141] on p "- Two Day Guided Skiing Ticket- $1,100" at bounding box center [285, 140] width 238 height 7
click at [204, 81] on link "Insert/Remove Bulleted List" at bounding box center [204, 85] width 9 height 8
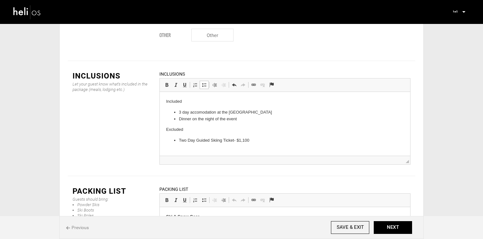
click at [254, 144] on li "Two Day Guided Skiing Ticket- $1,100" at bounding box center [285, 140] width 212 height 7
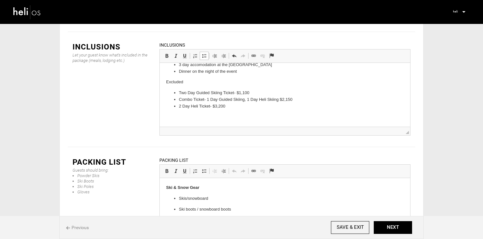
scroll to position [830, 0]
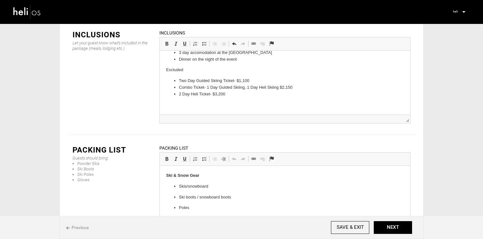
click at [202, 110] on html "Included 3 day accomodation at the Imperial Hotel Dinner on the night of the ev…" at bounding box center [285, 73] width 250 height 82
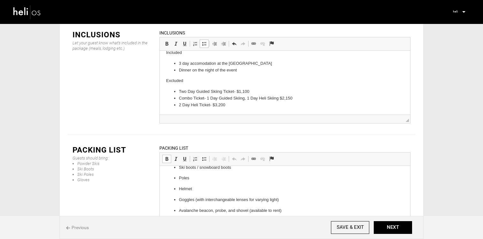
scroll to position [0, 0]
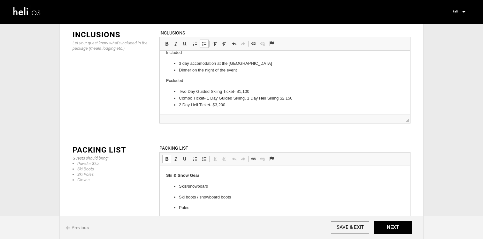
drag, startPoint x: 295, startPoint y: 215, endPoint x: 238, endPoint y: 213, distance: 56.6
drag, startPoint x: 292, startPoint y: 212, endPoint x: 169, endPoint y: 184, distance: 126.5
click at [169, 184] on ul "Skis/snowboard Ski boots / snowboard boots Poles Helmet Goggles (with interchan…" at bounding box center [285, 213] width 238 height 61
click at [205, 157] on span at bounding box center [204, 159] width 5 height 5
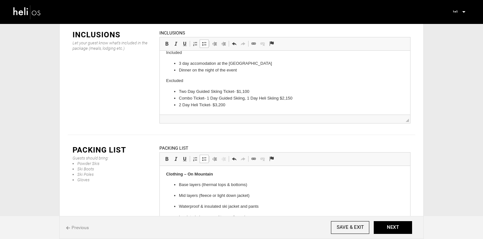
scroll to position [61, 0]
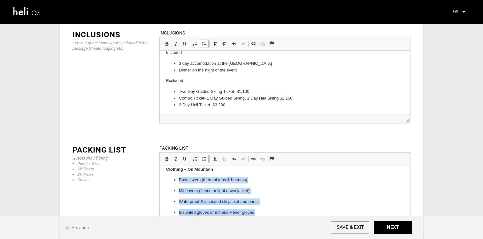
drag, startPoint x: 230, startPoint y: 225, endPoint x: 175, endPoint y: 173, distance: 75.5
click at [175, 173] on body "Ski & Snow Gear Skis/snowboard Ski boots / snowboard boots Poles Helmet Goggles…" at bounding box center [285, 212] width 238 height 202
click at [188, 196] on ul "Base layers (thermal tops & bottoms) Mid layers (fleece or light down jacket) W…" at bounding box center [285, 218] width 238 height 82
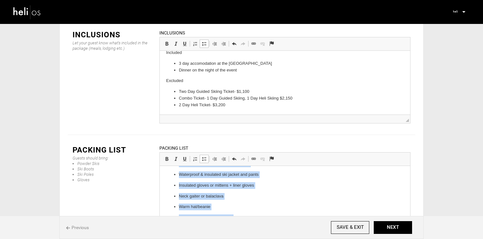
scroll to position [53, 0]
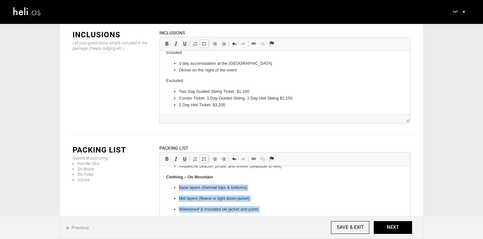
drag, startPoint x: 240, startPoint y: 203, endPoint x: 172, endPoint y: 191, distance: 68.6
click at [172, 191] on ul "Base layers (thermal tops & bottoms) Mid layers (fleece or light down jacket) W…" at bounding box center [285, 226] width 238 height 82
click at [205, 157] on span at bounding box center [204, 159] width 5 height 5
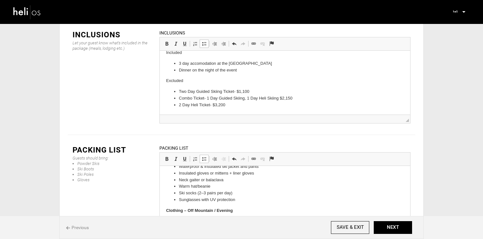
scroll to position [121, 0]
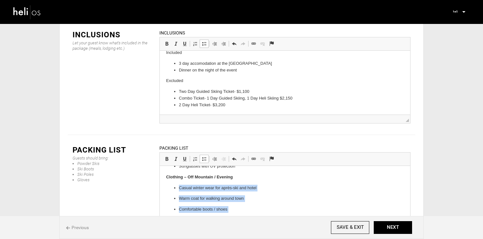
drag, startPoint x: 262, startPoint y: 221, endPoint x: 178, endPoint y: 188, distance: 90.2
click at [178, 188] on ul "Casual winter wear for après-ski and hotel Warm coat for walking around town Co…" at bounding box center [285, 204] width 238 height 39
click at [206, 157] on span at bounding box center [204, 159] width 5 height 5
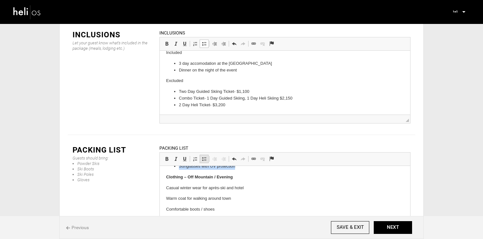
click at [206, 157] on span at bounding box center [204, 159] width 5 height 5
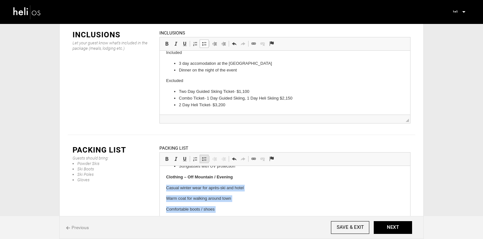
scroll to position [109, 0]
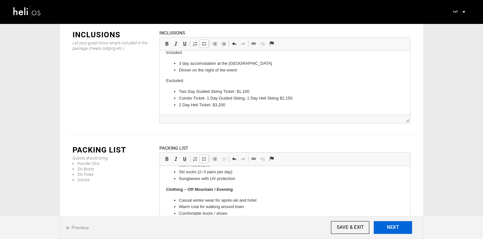
click at [387, 227] on button "NEXT" at bounding box center [393, 227] width 38 height 13
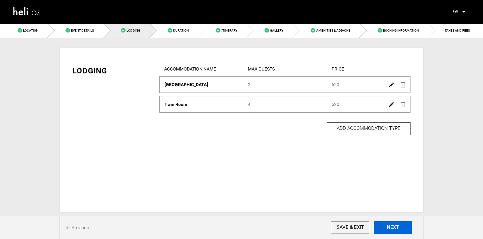
click at [395, 226] on button "NEXT" at bounding box center [393, 227] width 38 height 13
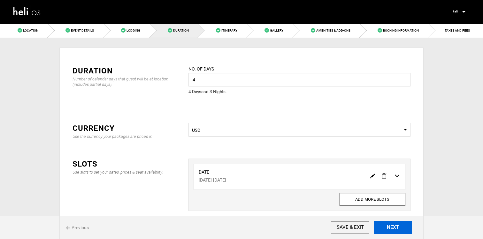
click at [395, 226] on button "NEXT" at bounding box center [393, 227] width 38 height 13
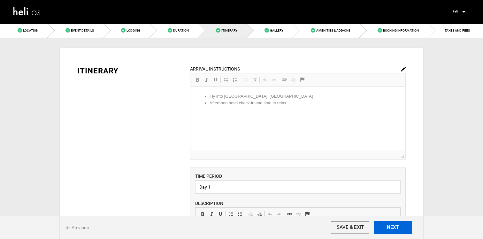
click at [395, 226] on button "NEXT" at bounding box center [393, 227] width 38 height 13
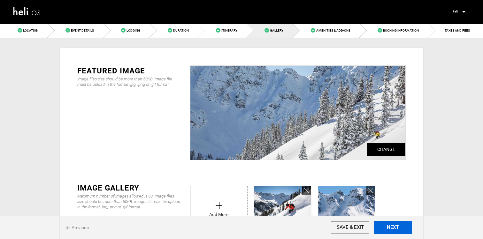
click at [395, 226] on button "NEXT" at bounding box center [393, 227] width 38 height 13
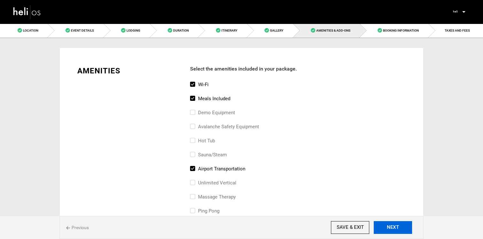
click at [395, 226] on button "NEXT" at bounding box center [393, 227] width 38 height 13
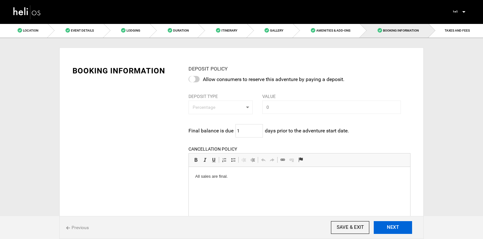
click at [395, 226] on button "NEXT" at bounding box center [393, 227] width 38 height 13
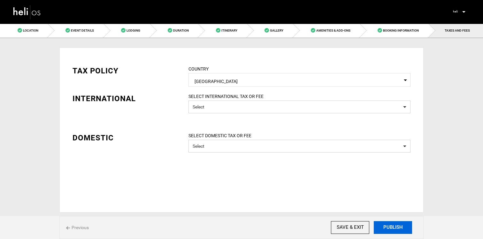
click at [395, 226] on button "PUBLISH" at bounding box center [393, 227] width 38 height 13
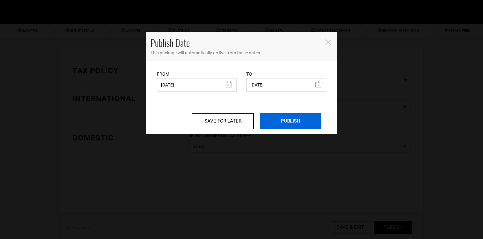
click at [313, 127] on input "PUBLISH" at bounding box center [291, 121] width 62 height 16
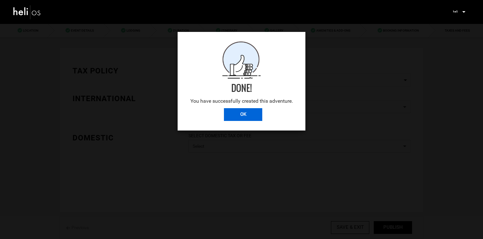
click at [252, 114] on input "OK" at bounding box center [243, 114] width 38 height 13
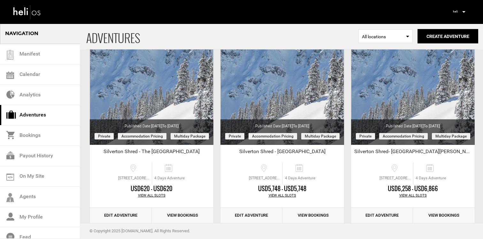
scroll to position [50, 0]
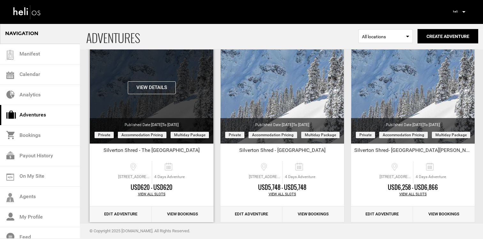
click at [157, 92] on button "View Details" at bounding box center [152, 87] width 48 height 13
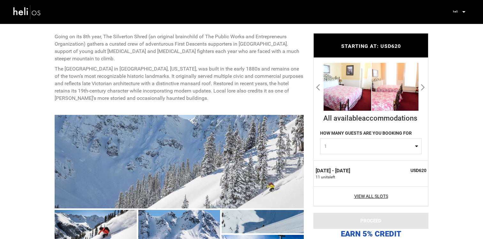
scroll to position [251, 0]
